Goal: Task Accomplishment & Management: Manage account settings

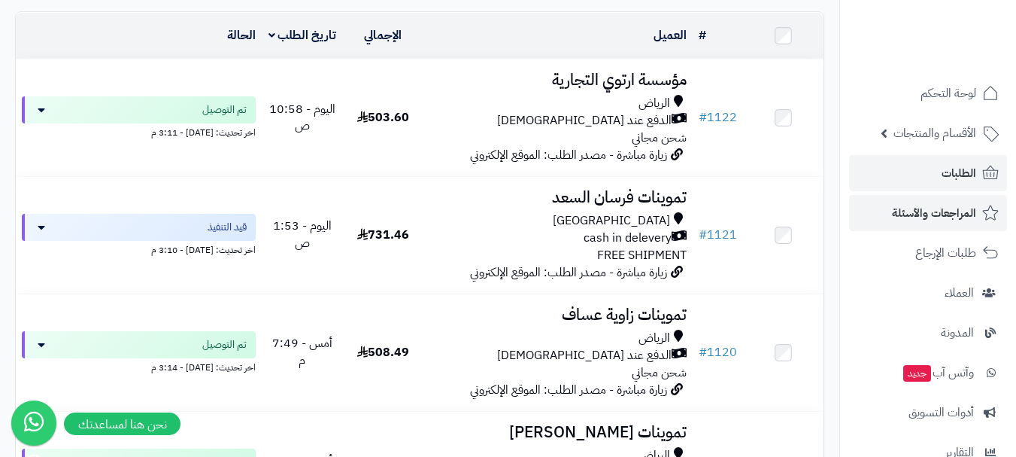
scroll to position [148, 0]
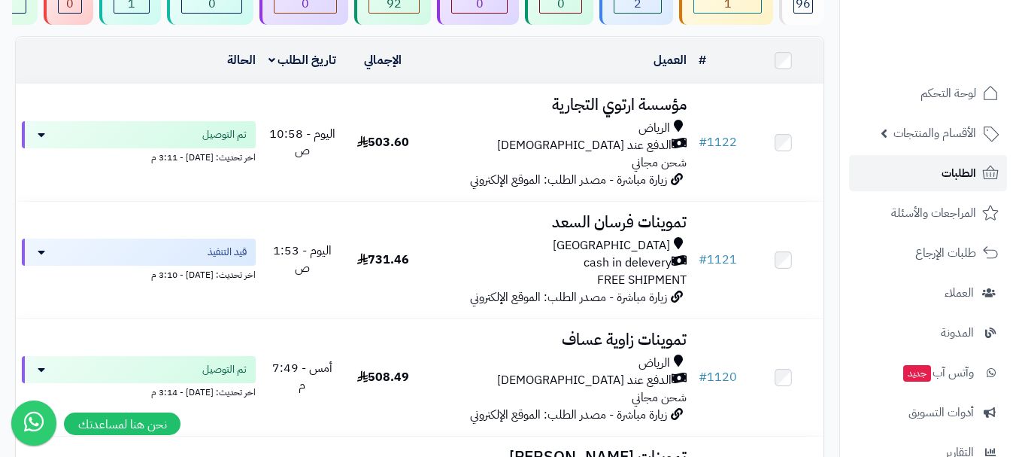
click at [959, 164] on span "الطلبات" at bounding box center [959, 172] width 35 height 21
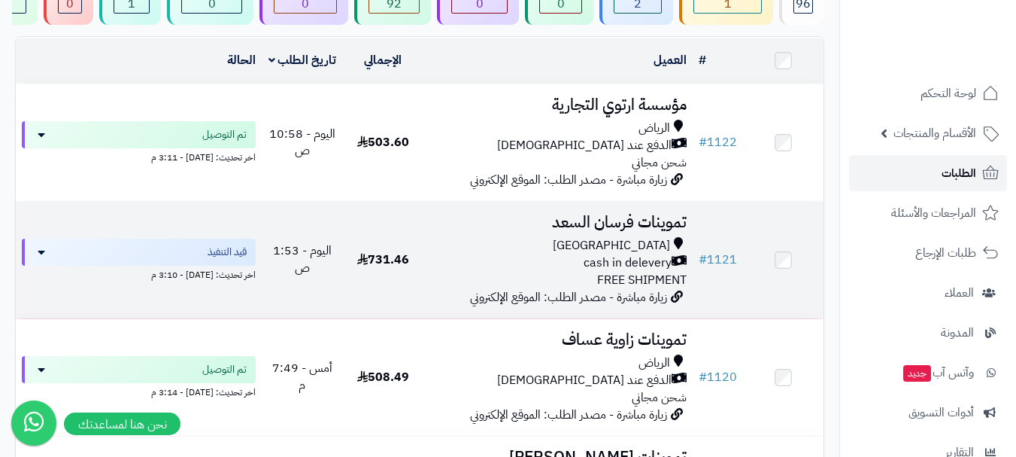
scroll to position [121, 0]
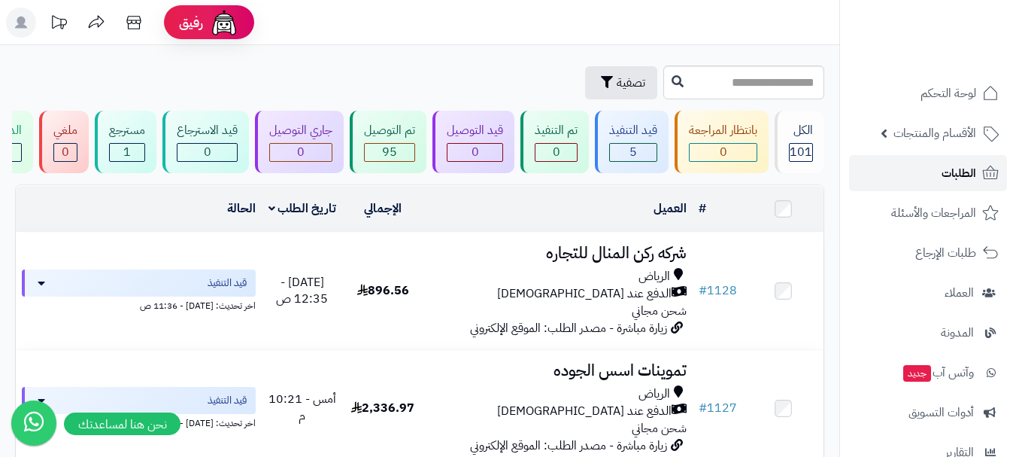
click at [964, 174] on span "الطلبات" at bounding box center [959, 172] width 35 height 21
click at [942, 167] on span "الطلبات" at bounding box center [959, 172] width 35 height 21
